Goal: Navigation & Orientation: Find specific page/section

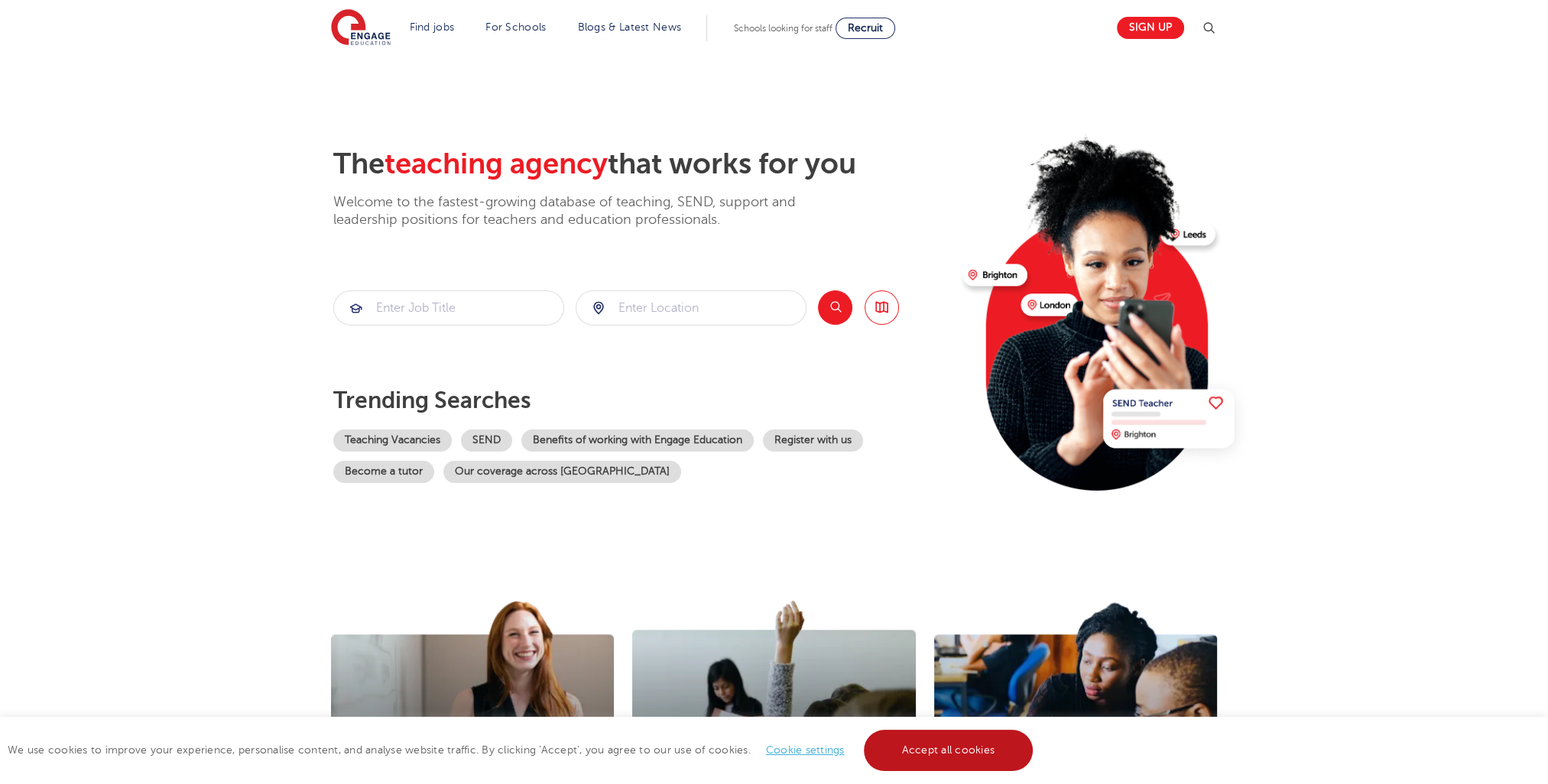
click at [907, 740] on link "Accept all cookies" at bounding box center [948, 750] width 170 height 41
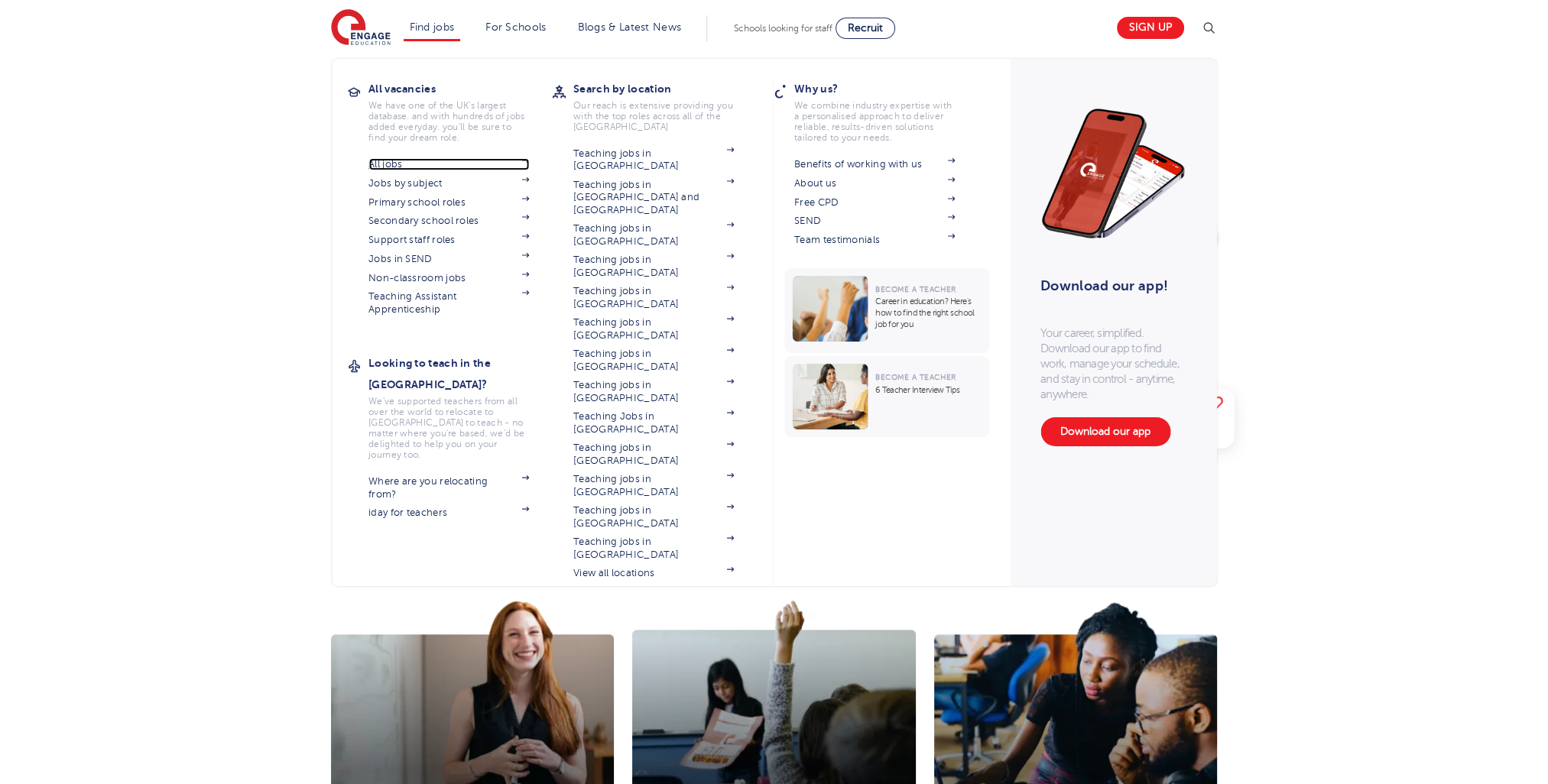
click at [389, 160] on link "All jobs" at bounding box center [449, 165] width 160 height 12
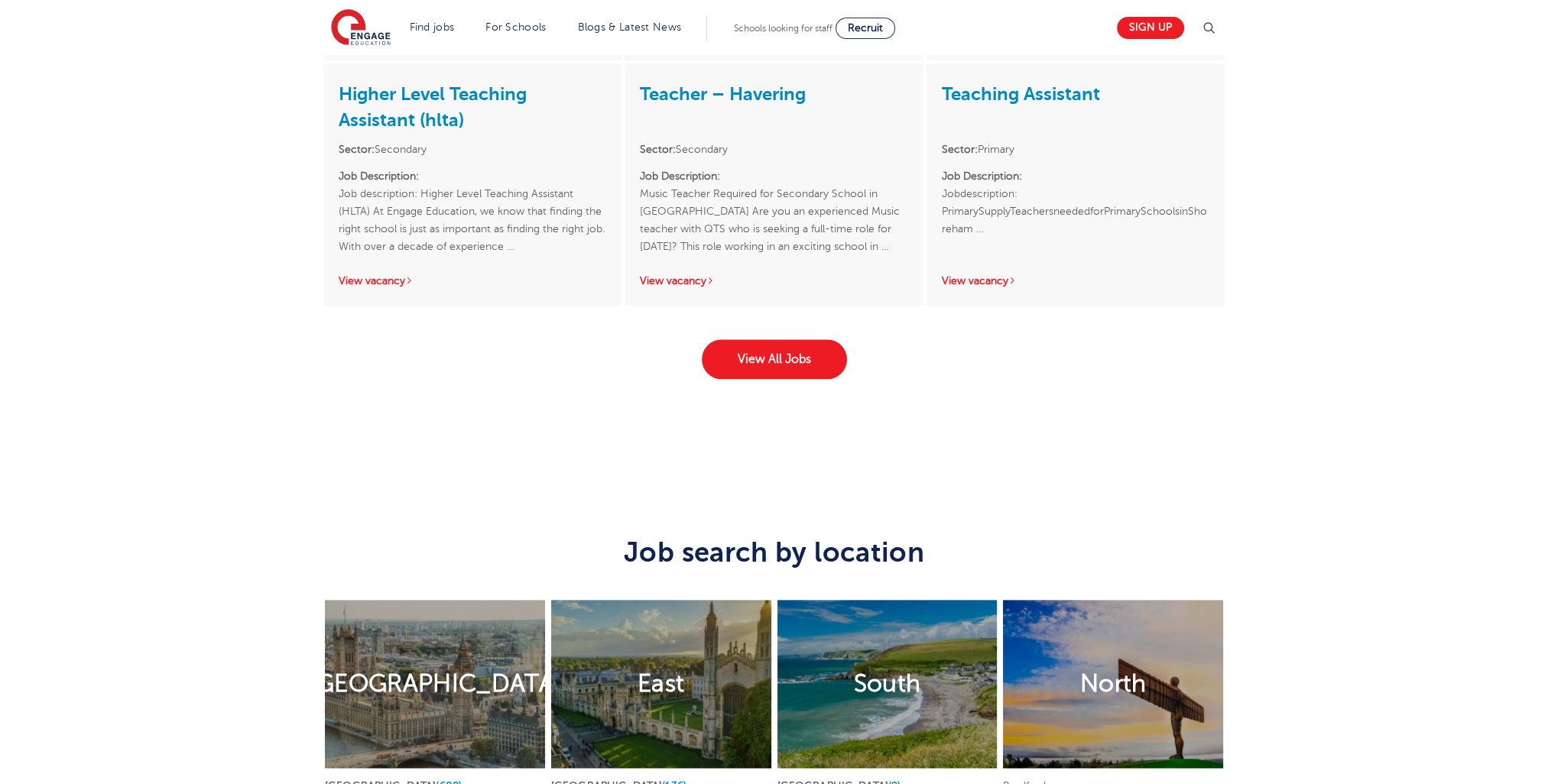
scroll to position [2382, 0]
